Goal: Task Accomplishment & Management: Manage account settings

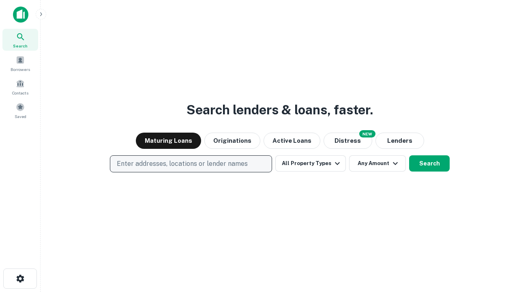
click at [190, 164] on p "Enter addresses, locations or lender names" at bounding box center [182, 164] width 131 height 10
type input "**********"
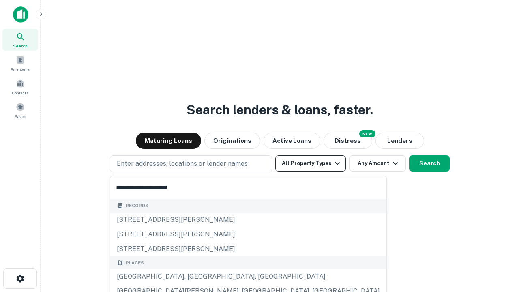
click at [194, 276] on div "[GEOGRAPHIC_DATA], [GEOGRAPHIC_DATA], [GEOGRAPHIC_DATA]" at bounding box center [248, 276] width 276 height 15
click at [310, 163] on button "All Property Types" at bounding box center [310, 163] width 71 height 16
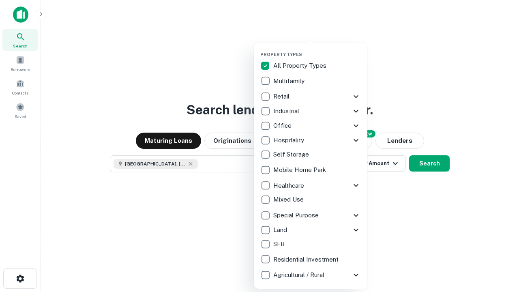
click at [317, 49] on button "button" at bounding box center [316, 49] width 113 height 0
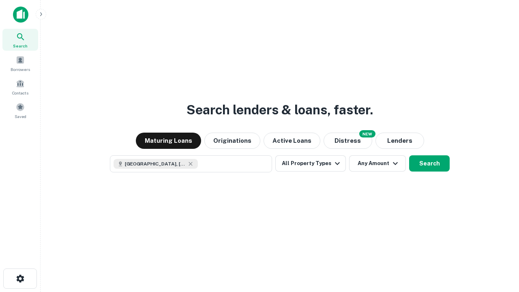
scroll to position [13, 0]
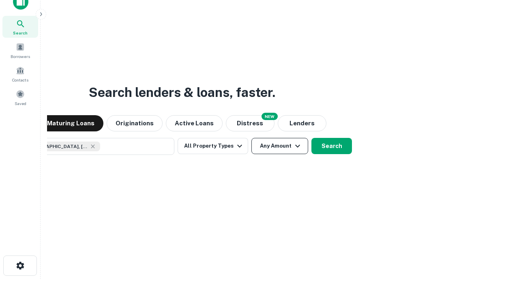
click at [251, 138] on button "Any Amount" at bounding box center [279, 146] width 57 height 16
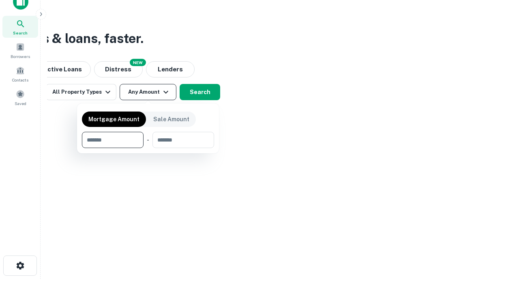
type input "*******"
click at [148, 148] on button "button" at bounding box center [148, 148] width 132 height 0
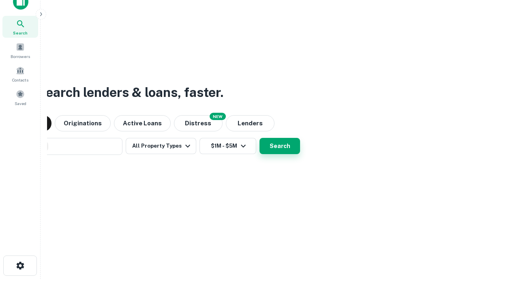
click at [259, 138] on button "Search" at bounding box center [279, 146] width 41 height 16
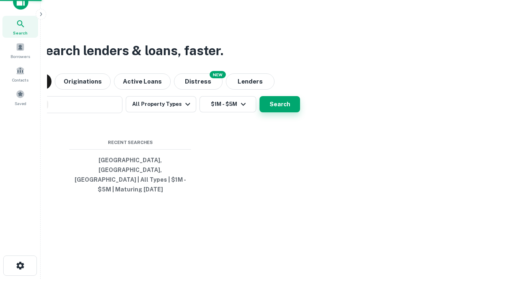
scroll to position [26, 229]
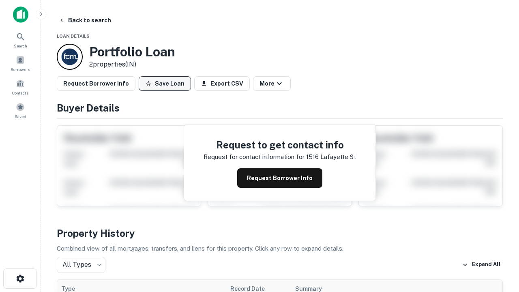
click at [165, 83] on button "Save Loan" at bounding box center [165, 83] width 52 height 15
click at [167, 83] on button "Loan Saved" at bounding box center [167, 83] width 56 height 15
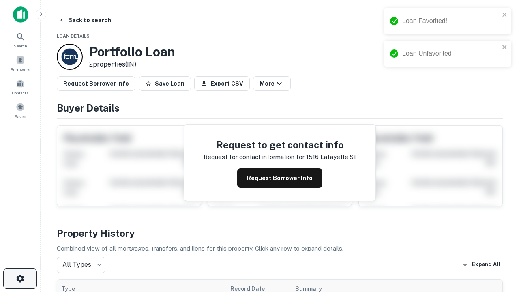
click at [20, 278] on icon "button" at bounding box center [20, 279] width 10 height 10
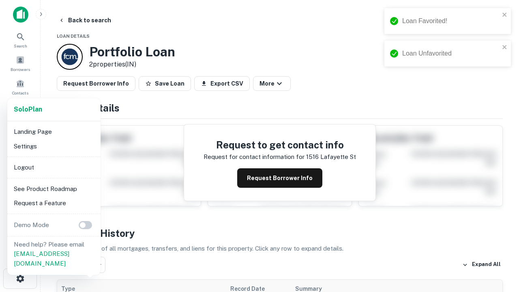
click at [53, 167] on li "Logout" at bounding box center [54, 167] width 87 height 15
